Goal: Communication & Community: Answer question/provide support

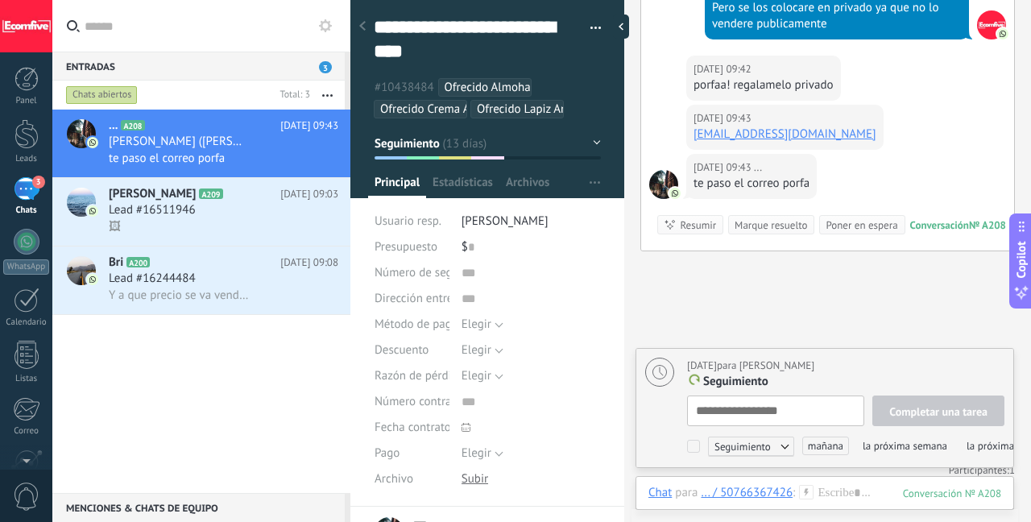
scroll to position [5741, 0]
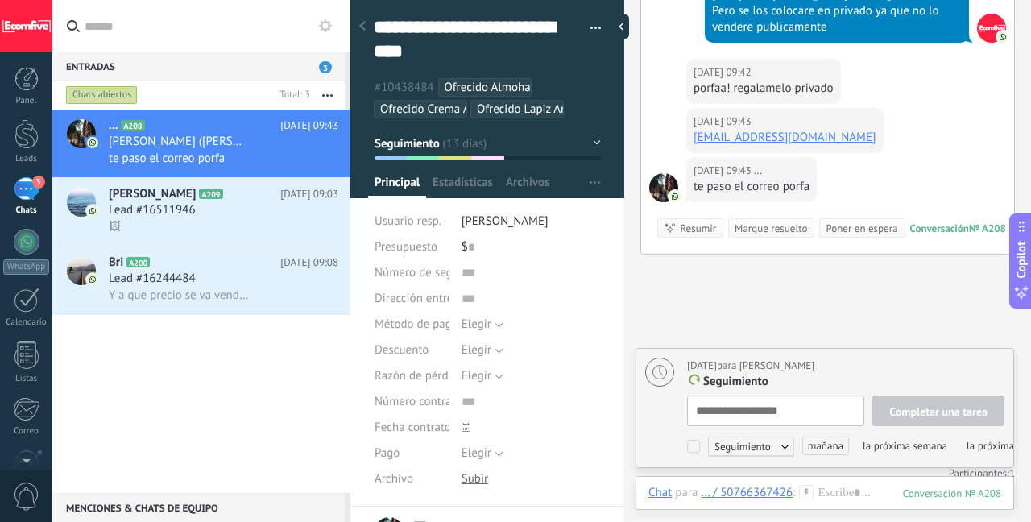
drag, startPoint x: 891, startPoint y: 110, endPoint x: 688, endPoint y: 111, distance: 202.9
click at [688, 111] on div "[DATE] 09:43 ... [EMAIL_ADDRESS][DOMAIN_NAME]" at bounding box center [784, 130] width 197 height 45
copy link "[EMAIL_ADDRESS][DOMAIN_NAME]"
click at [183, 197] on span "[PERSON_NAME]" at bounding box center [152, 194] width 87 height 16
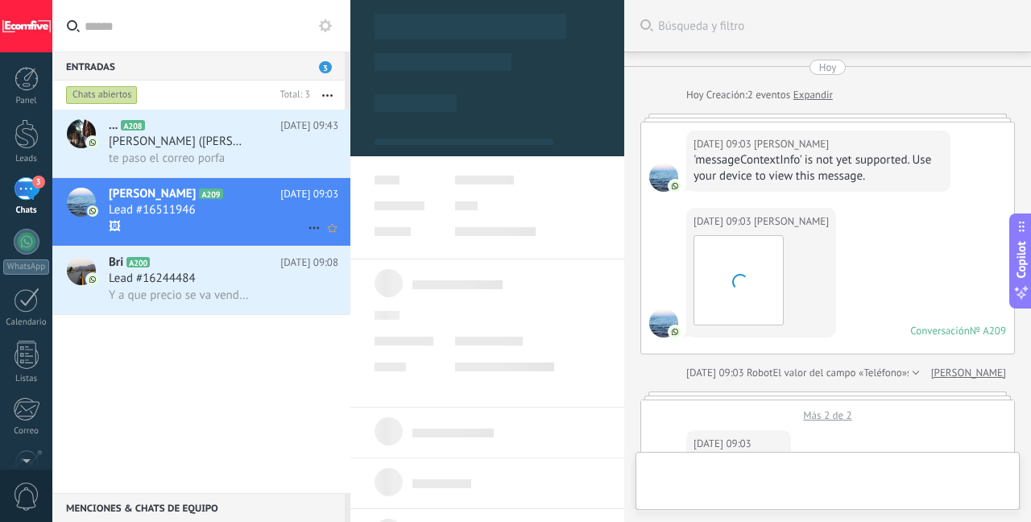
type textarea "**********"
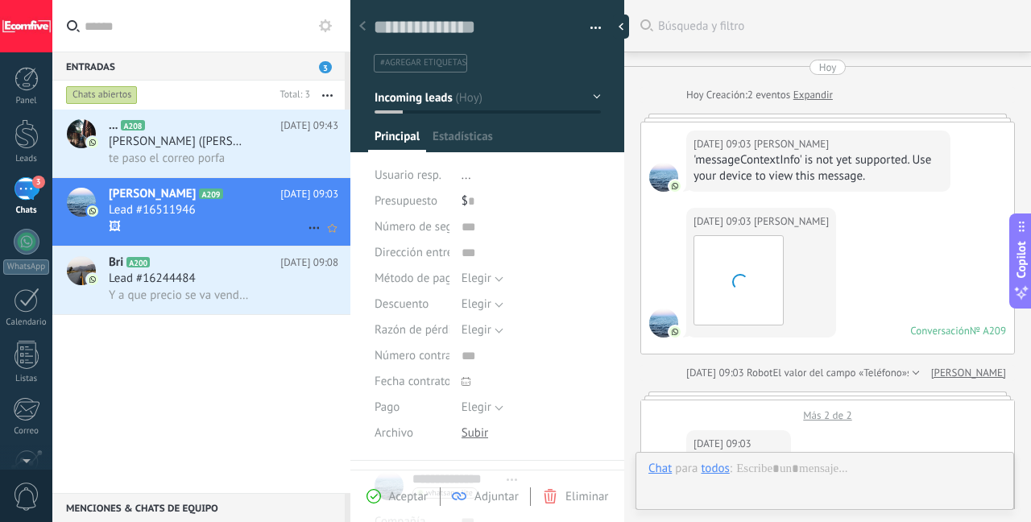
scroll to position [1436, 0]
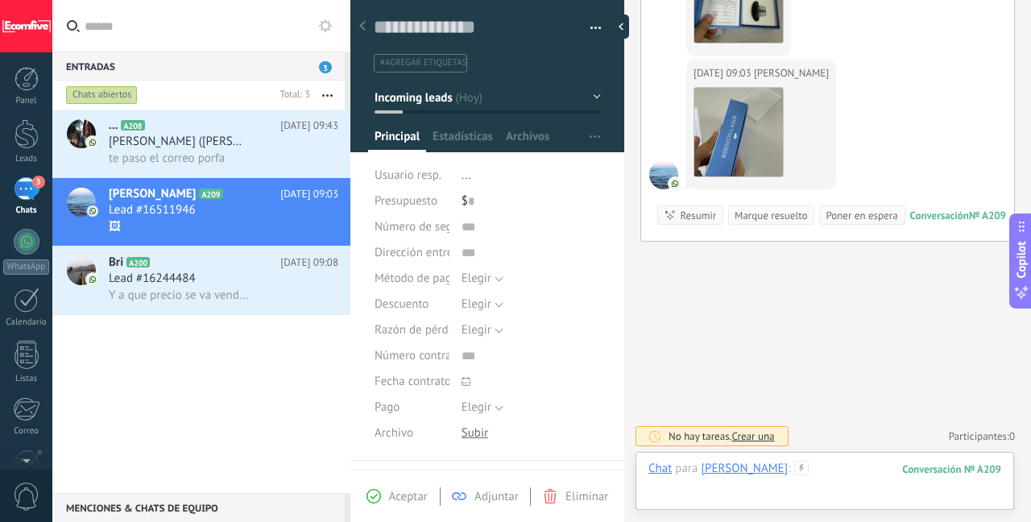
click at [829, 473] on div at bounding box center [824, 485] width 353 height 48
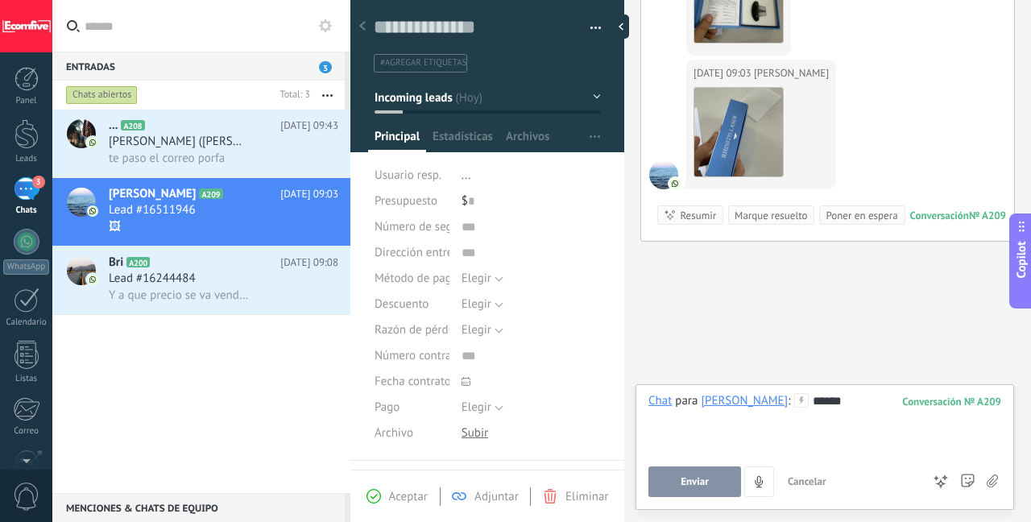
click at [688, 479] on span "Enviar" at bounding box center [694, 481] width 28 height 11
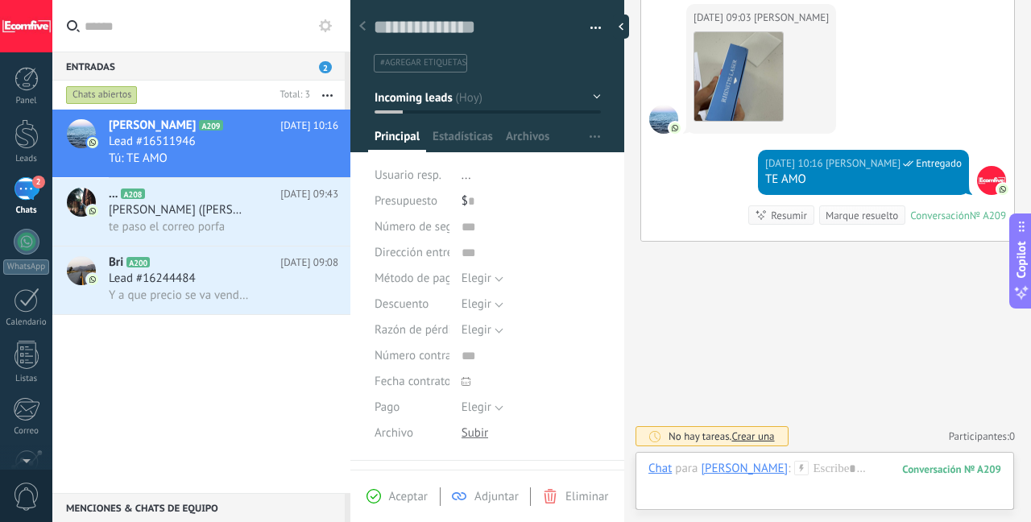
scroll to position [1630, 0]
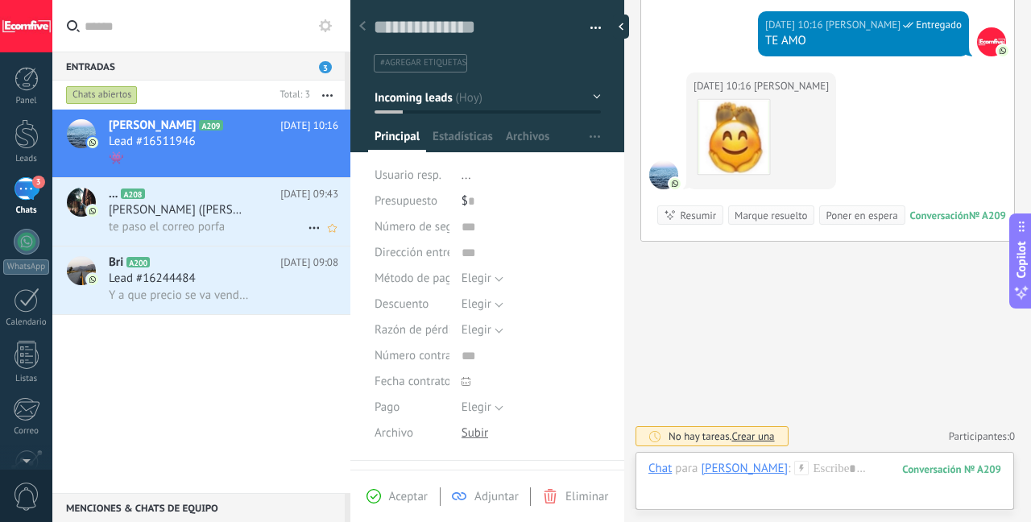
click at [190, 205] on span "[PERSON_NAME] ([PERSON_NAME])" at bounding box center [179, 210] width 141 height 16
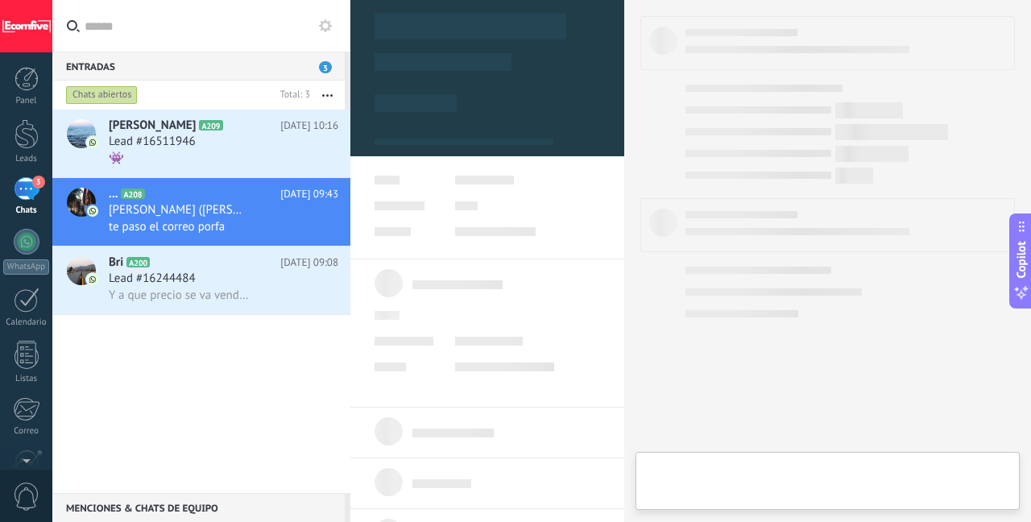
type textarea "**********"
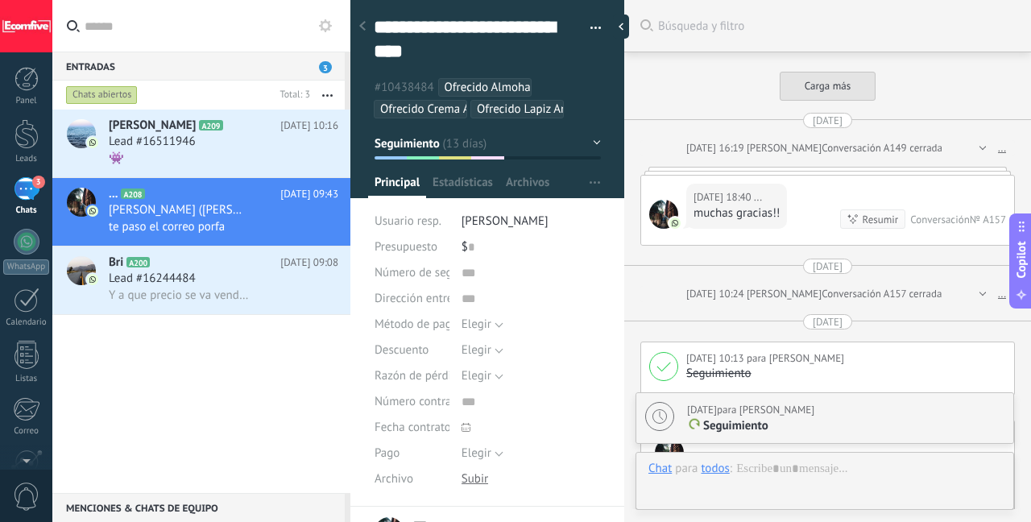
scroll to position [2931, 0]
